Goal: Complete application form

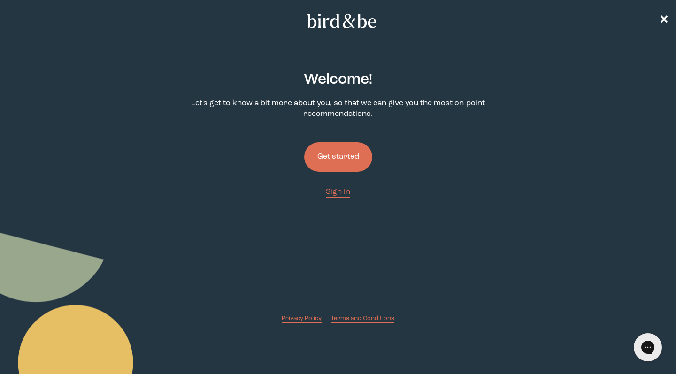
click at [335, 159] on button "Get started" at bounding box center [338, 157] width 68 height 30
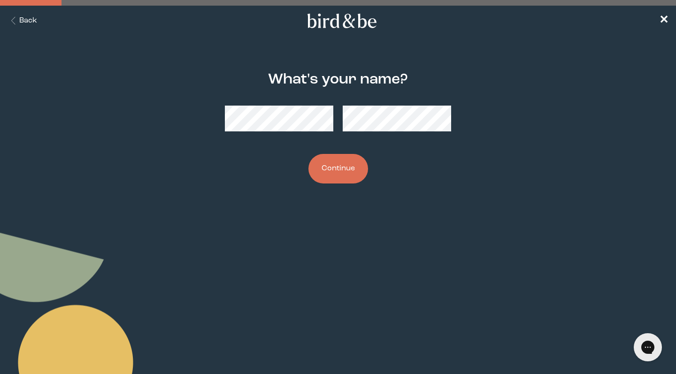
click at [340, 163] on button "Continue" at bounding box center [338, 169] width 60 height 30
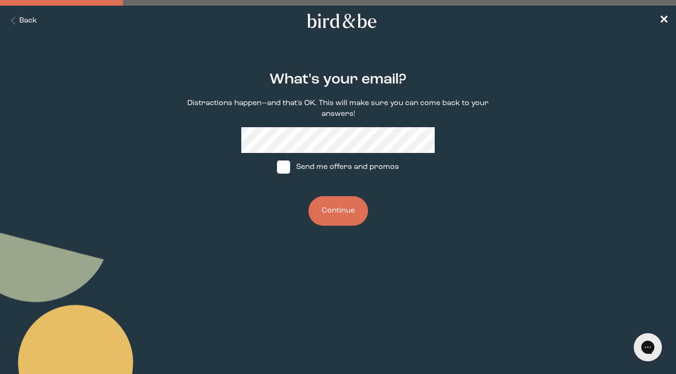
click at [339, 206] on button "Continue" at bounding box center [338, 211] width 60 height 30
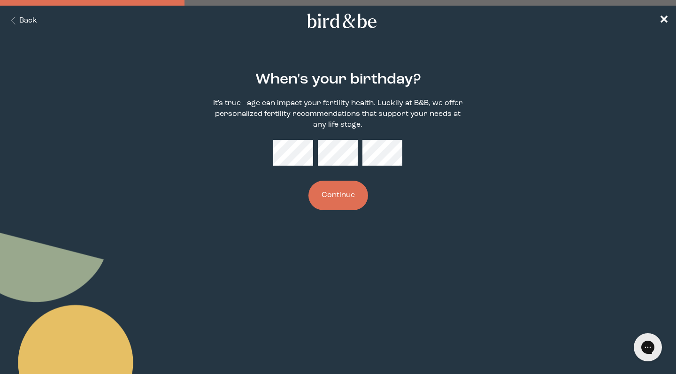
click at [318, 197] on button "Continue" at bounding box center [338, 196] width 60 height 30
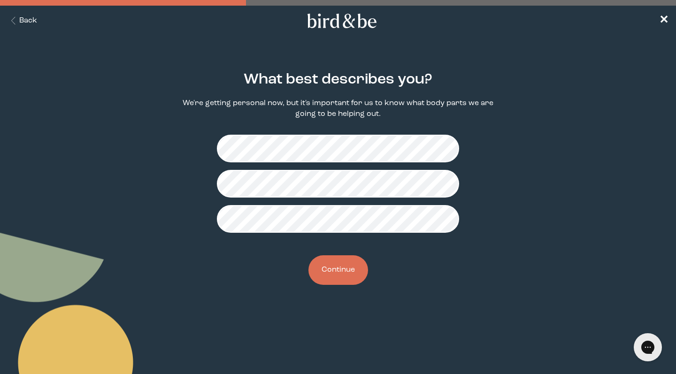
click at [341, 267] on button "Continue" at bounding box center [338, 270] width 60 height 30
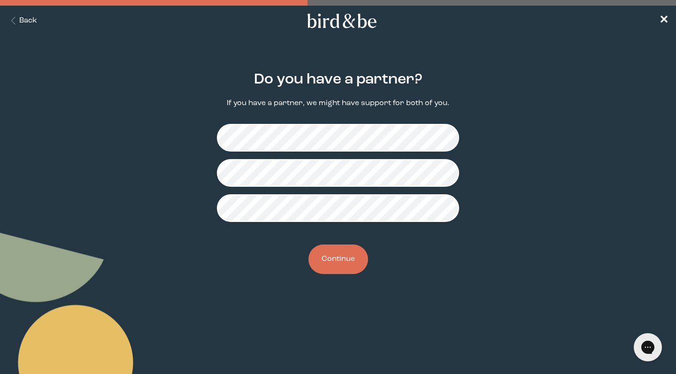
click at [327, 244] on div "Do you have a partner? If you have a partner, we might have support for both of…" at bounding box center [338, 173] width 323 height 233
click at [328, 254] on button "Continue" at bounding box center [338, 260] width 60 height 30
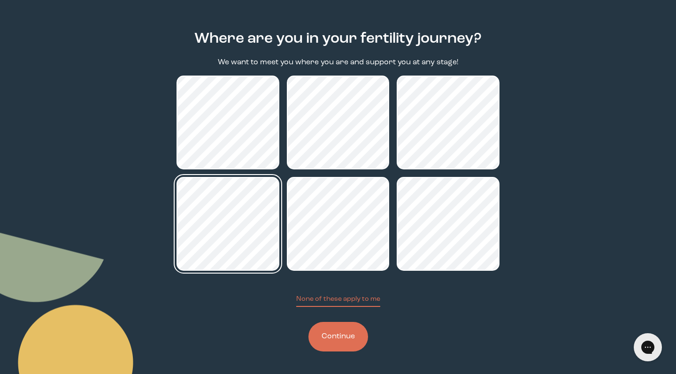
scroll to position [41, 0]
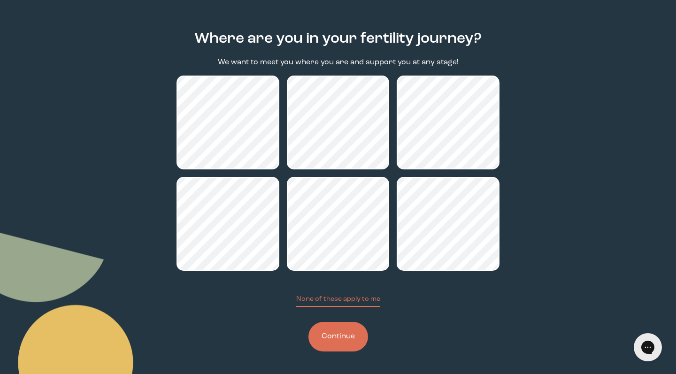
click at [352, 333] on button "Continue" at bounding box center [338, 337] width 60 height 30
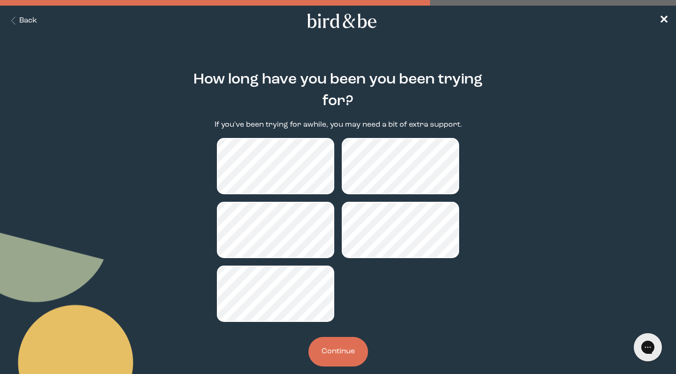
click at [337, 340] on button "Continue" at bounding box center [338, 352] width 60 height 30
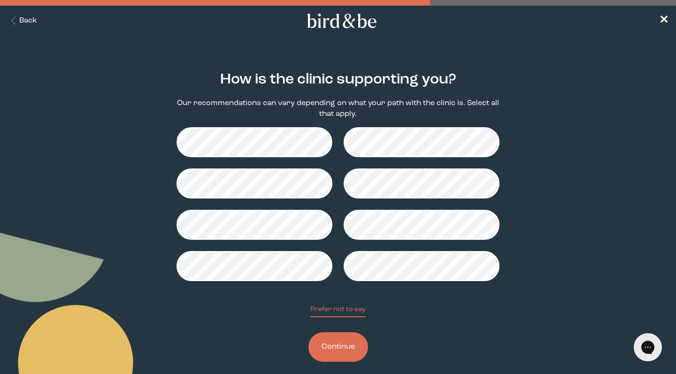
click at [350, 352] on button "Continue" at bounding box center [338, 347] width 60 height 30
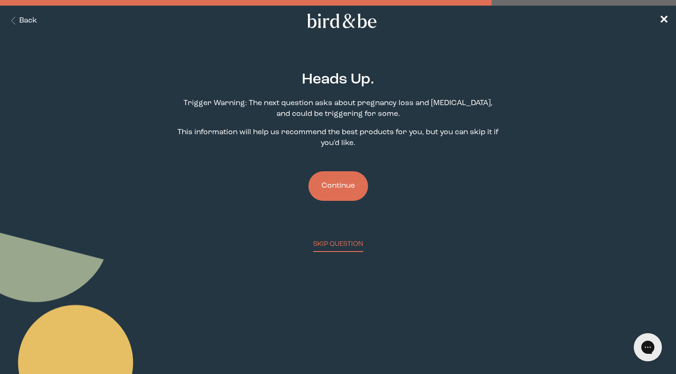
click at [342, 187] on button "Continue" at bounding box center [338, 186] width 60 height 30
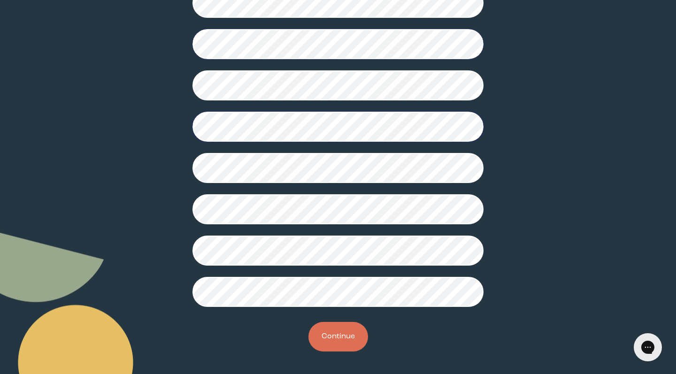
scroll to position [213, 0]
click at [329, 339] on button "Continue" at bounding box center [338, 337] width 60 height 30
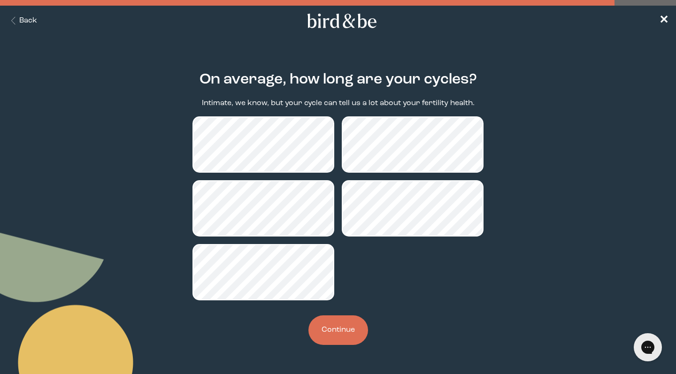
click at [355, 341] on button "Continue" at bounding box center [338, 331] width 60 height 30
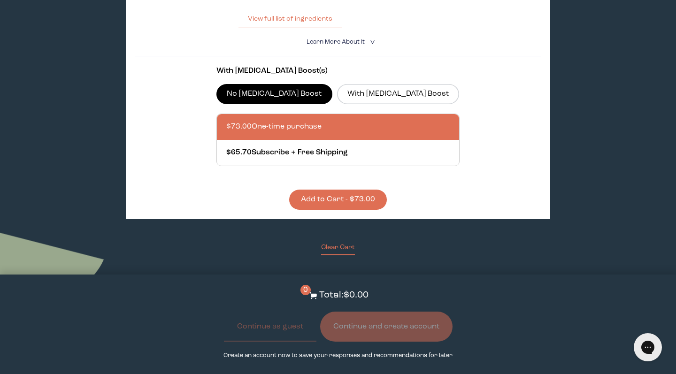
scroll to position [1975, 0]
